Goal: Find specific page/section: Find specific page/section

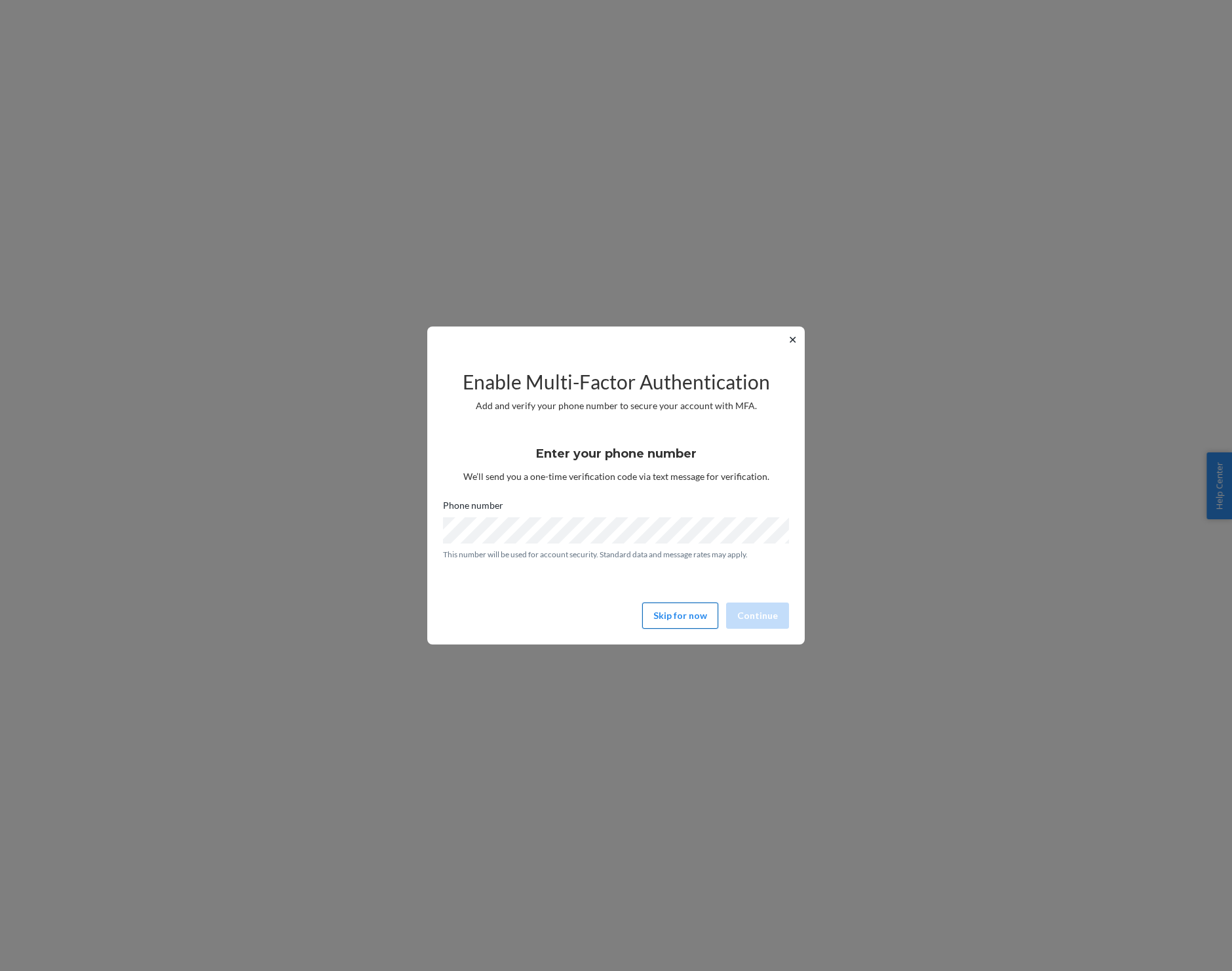
click at [668, 615] on button "Skip for now" at bounding box center [681, 615] width 77 height 26
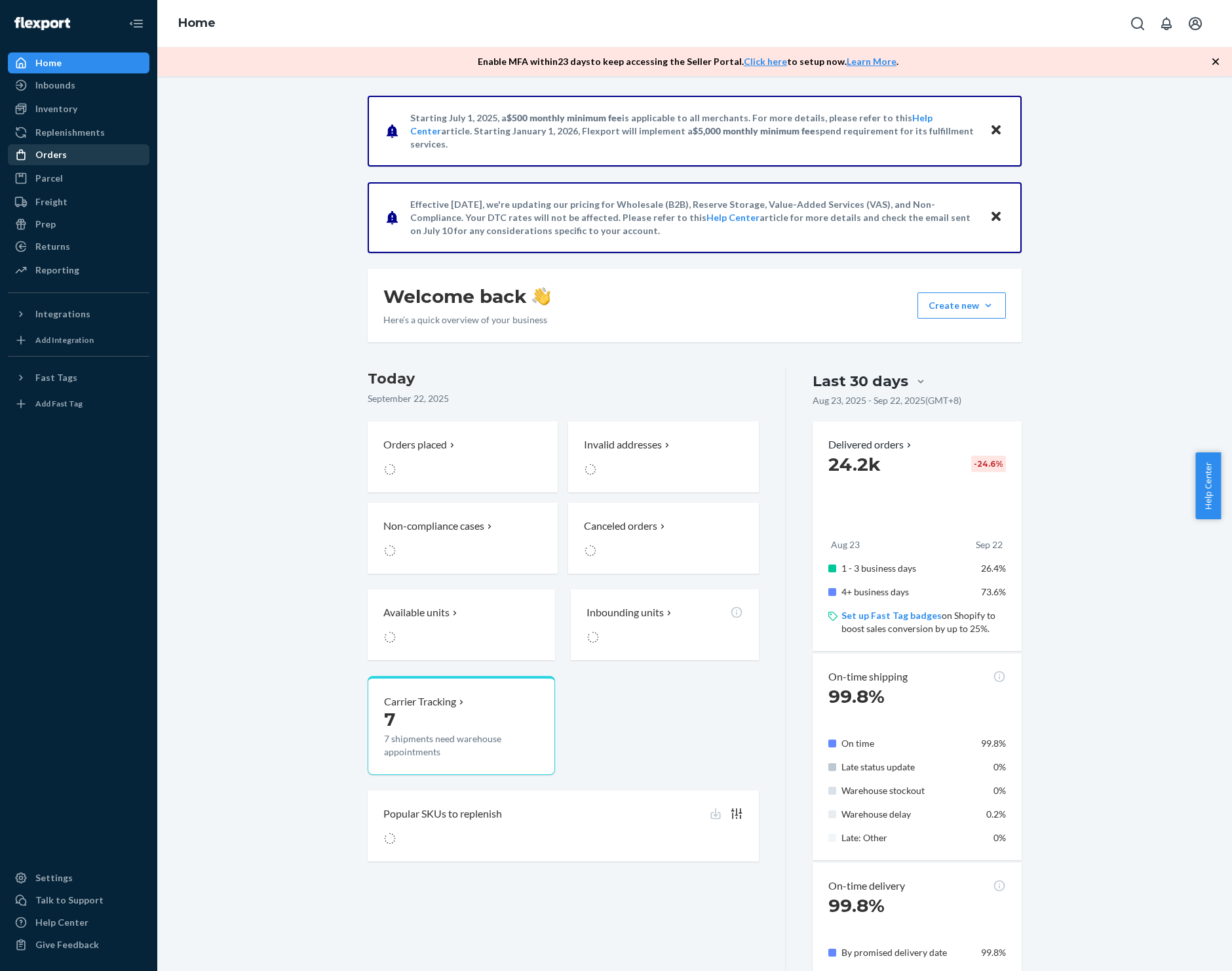
click at [88, 160] on div "Orders" at bounding box center [78, 154] width 139 height 18
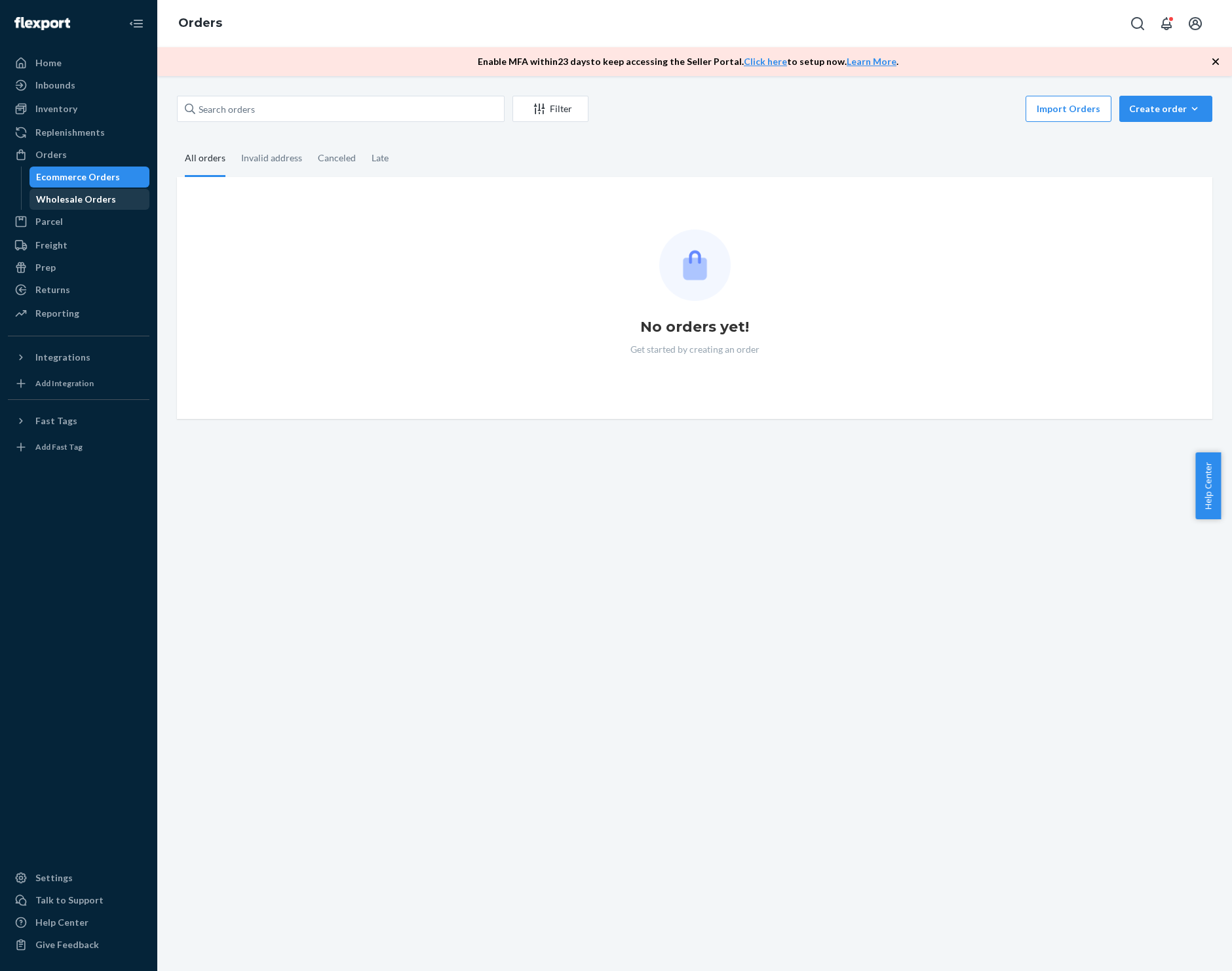
click at [100, 206] on div "Wholesale Orders" at bounding box center [89, 199] width 118 height 18
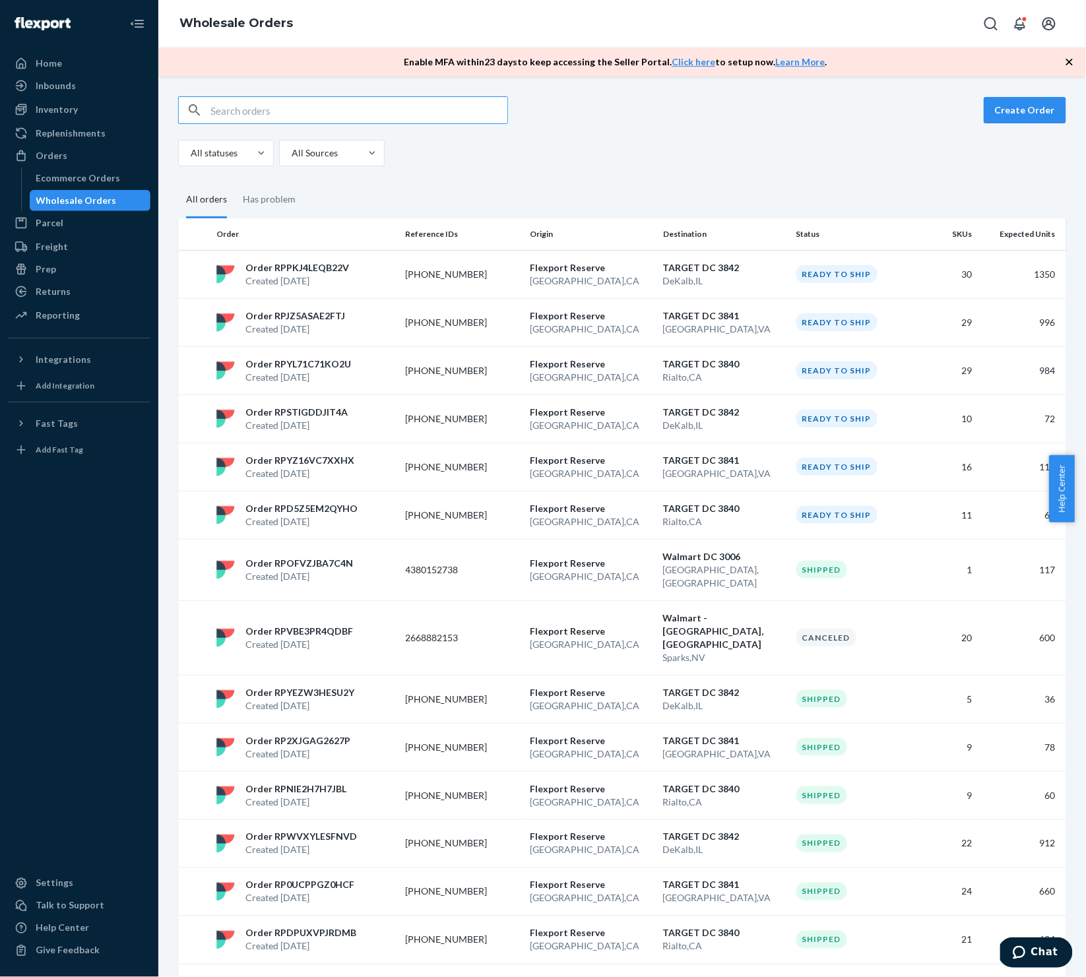
click at [280, 103] on input "text" at bounding box center [358, 110] width 297 height 26
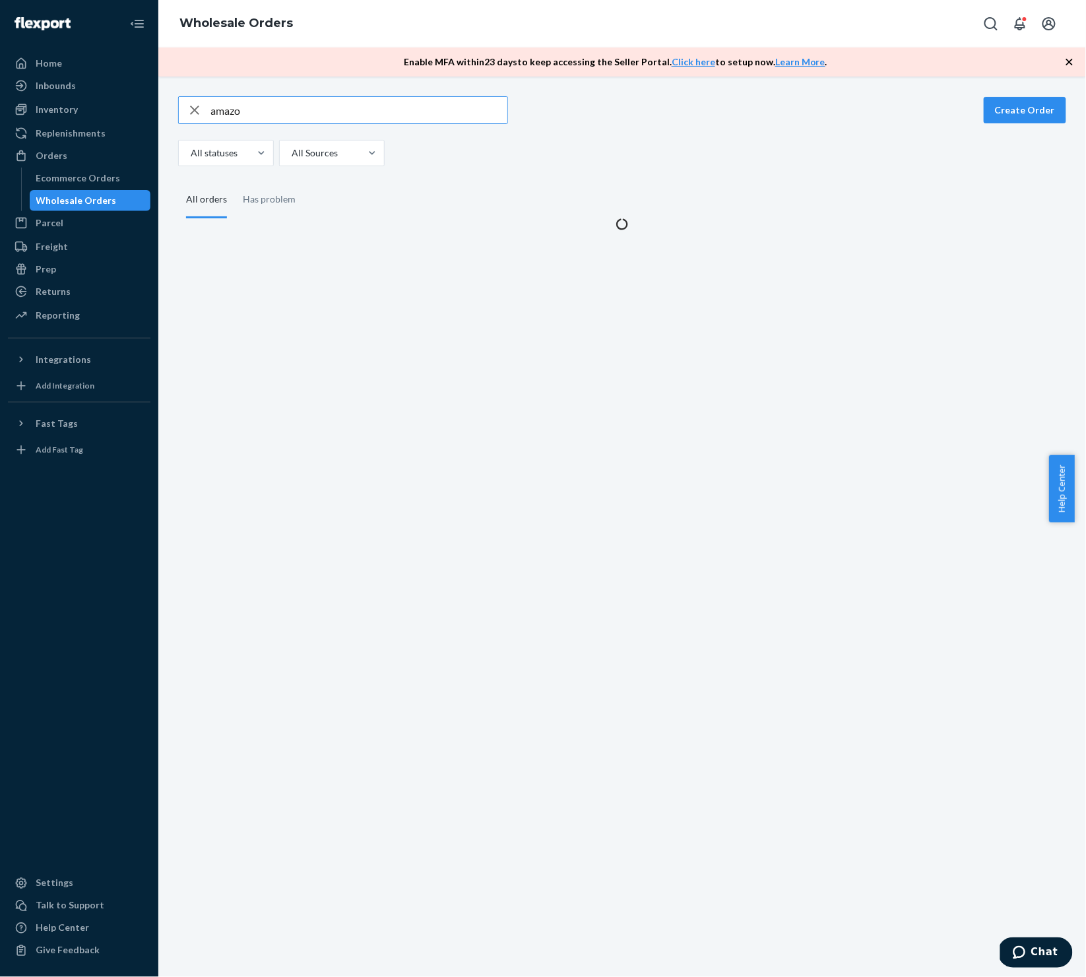
type input "amazon"
